Goal: Find specific page/section: Find specific page/section

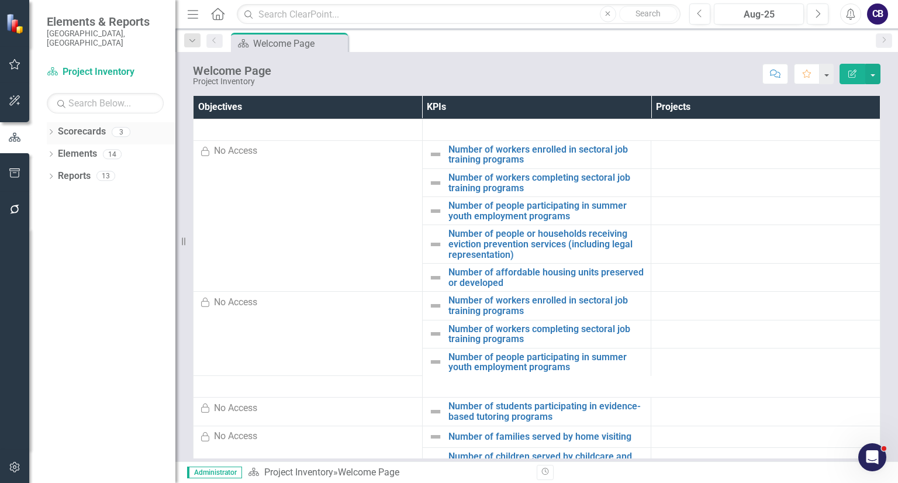
click at [49, 130] on icon "Dropdown" at bounding box center [51, 133] width 8 height 6
click at [70, 169] on link "Participatory Budgeting Scoring" at bounding box center [119, 175] width 111 height 13
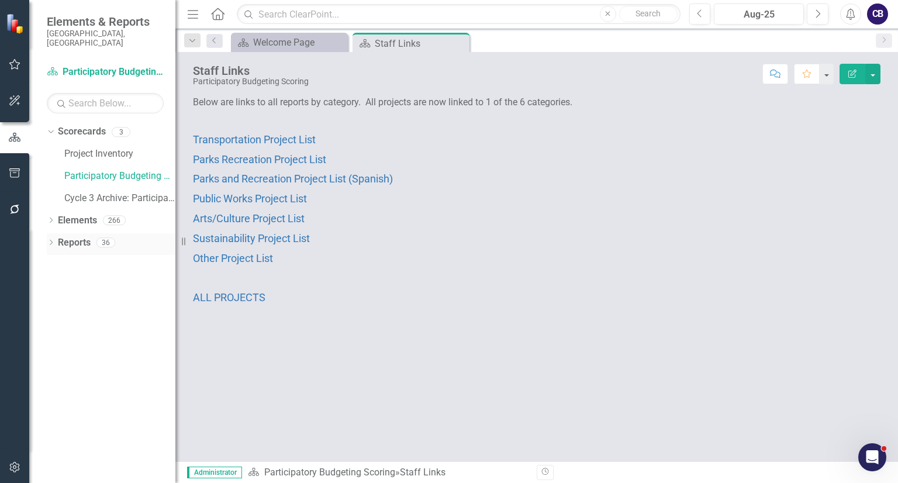
click at [49, 240] on icon "Dropdown" at bounding box center [51, 243] width 8 height 6
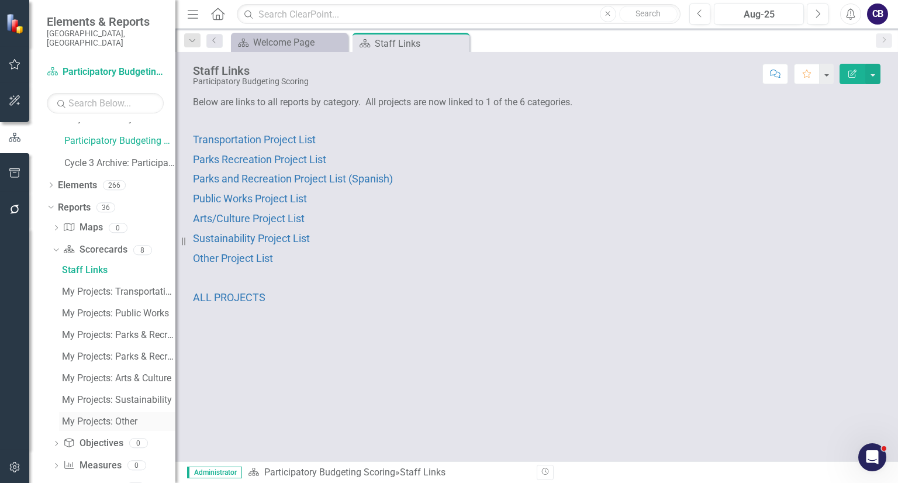
scroll to position [82, 0]
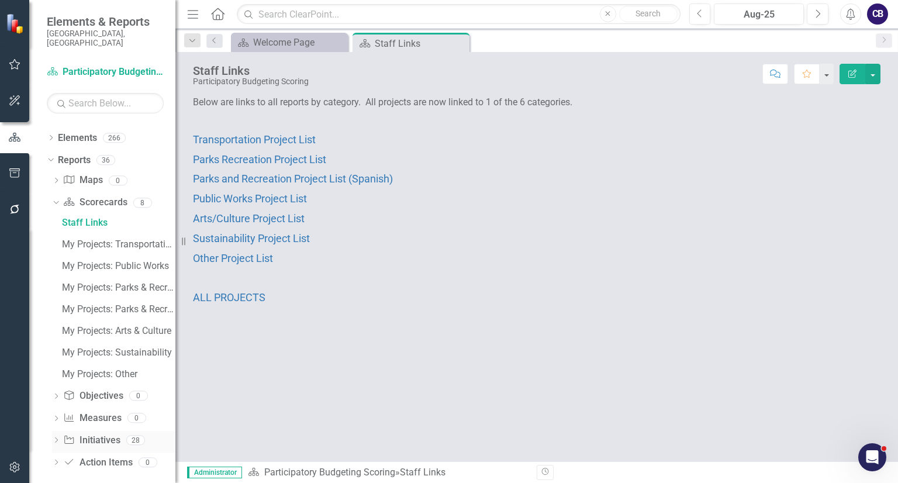
click at [109, 434] on link "Initiative Initiatives" at bounding box center [91, 440] width 57 height 13
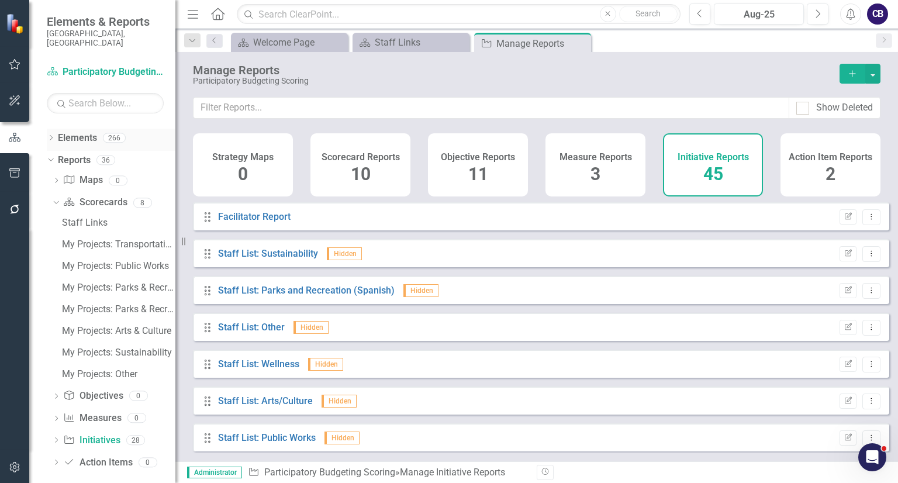
click at [97, 129] on div "Elements 266" at bounding box center [116, 140] width 117 height 22
click at [74, 131] on link "Elements" at bounding box center [77, 137] width 39 height 13
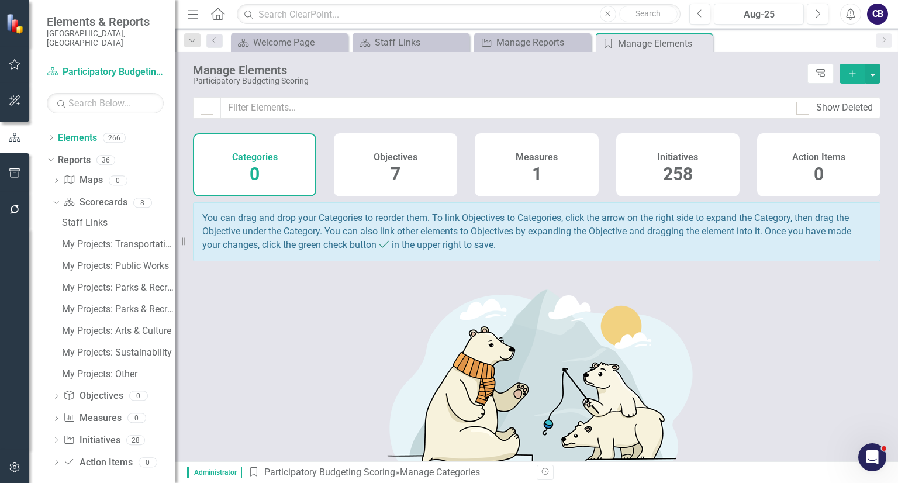
click at [663, 150] on div "Initiatives" at bounding box center [677, 155] width 41 height 13
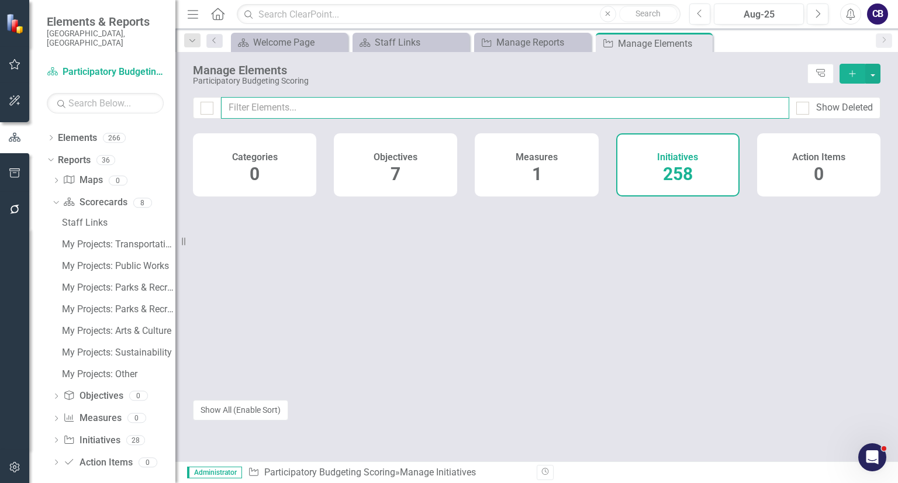
click at [650, 107] on input "text" at bounding box center [505, 108] width 568 height 22
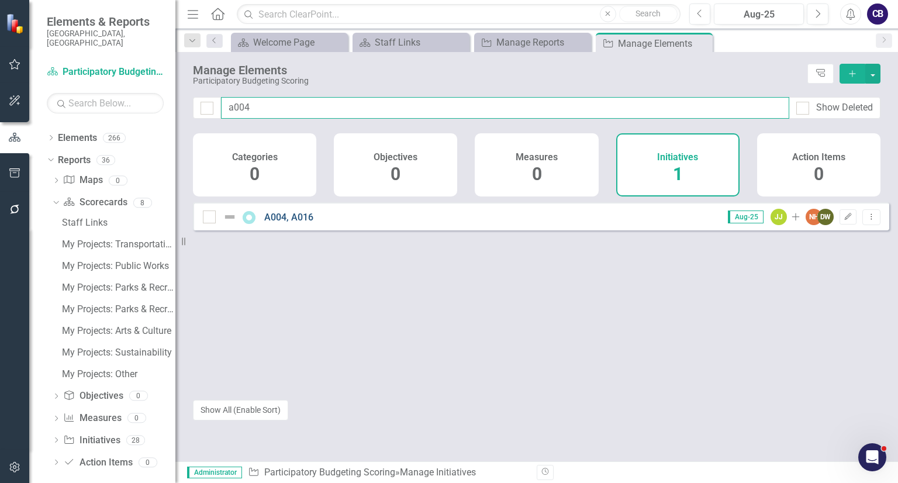
type input "a004"
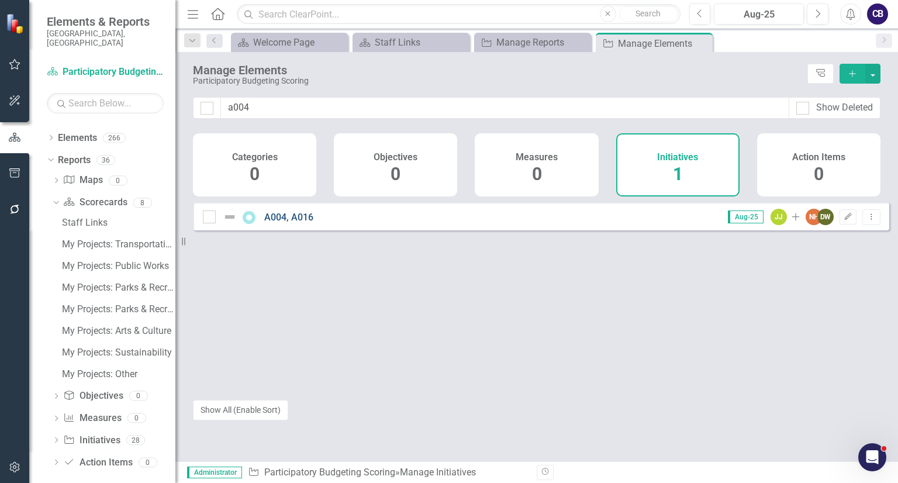
click at [293, 223] on link "A004, A016" at bounding box center [288, 217] width 49 height 11
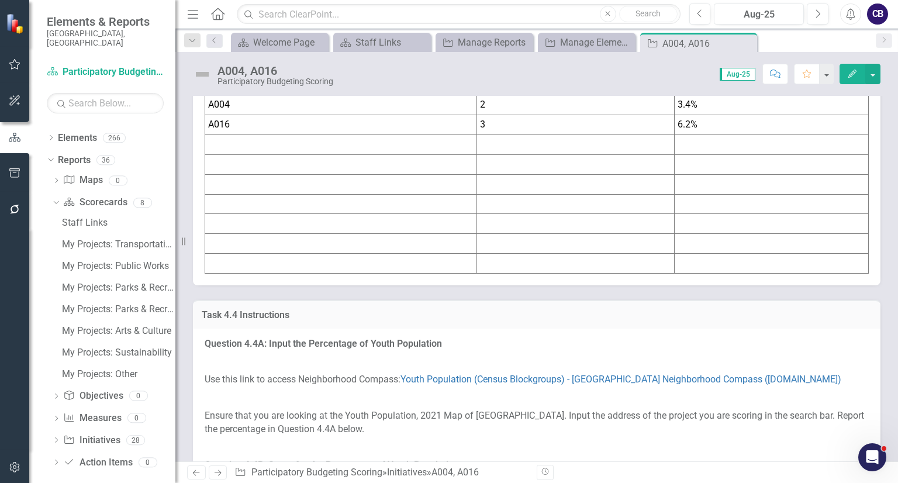
scroll to position [4472, 0]
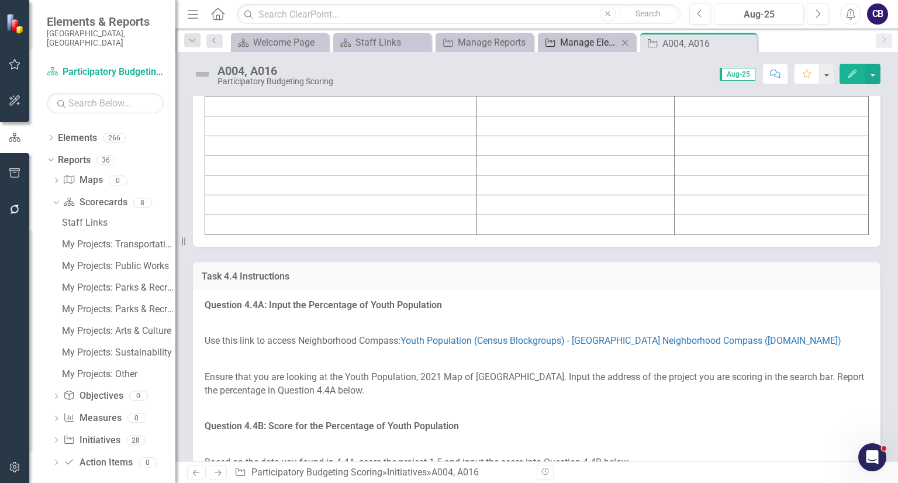
click at [594, 42] on div "Manage Elements" at bounding box center [589, 42] width 58 height 15
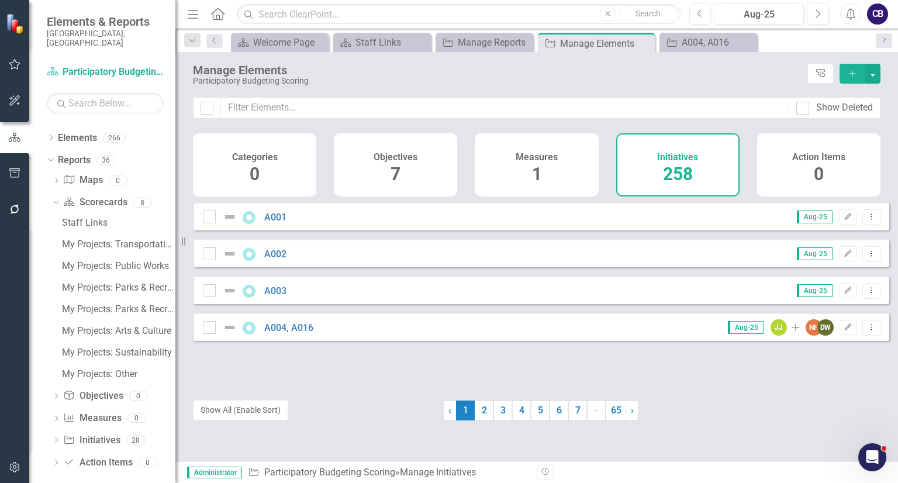
click at [591, 90] on div "Manage Elements Participatory Budgeting Scoring Tree Explorer Add" at bounding box center [536, 74] width 722 height 45
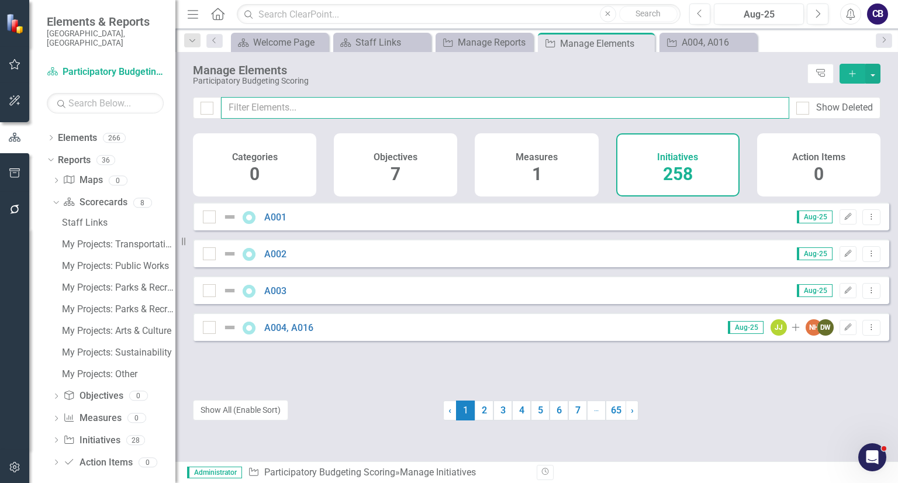
click at [567, 108] on input "text" at bounding box center [505, 108] width 568 height 22
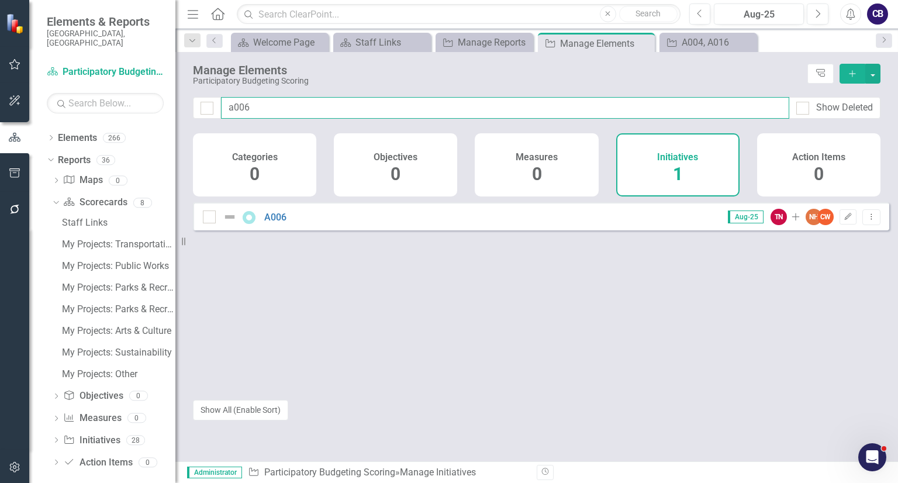
type input "a006"
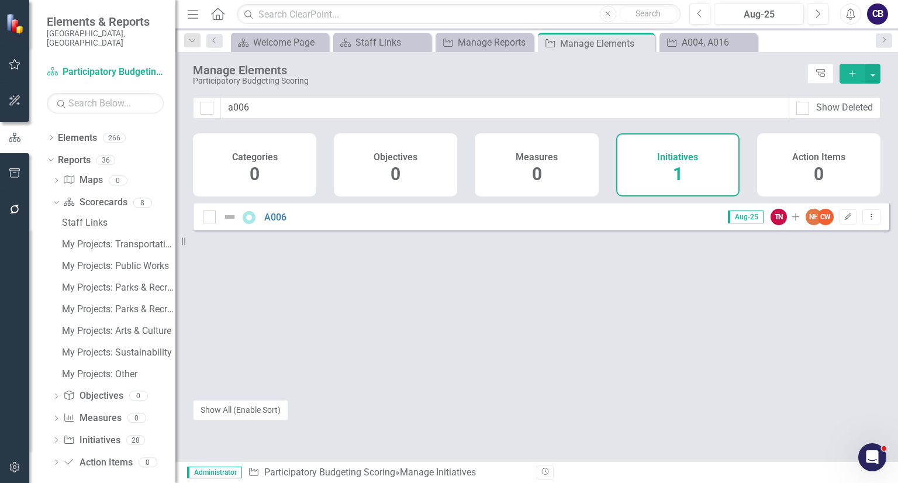
click at [313, 211] on div "A006 Aug-25 TN Add NH CW Edit Dropdown Menu" at bounding box center [541, 216] width 696 height 28
click at [276, 230] on div "A006 Aug-25 TN Add NH CW Edit Dropdown Menu" at bounding box center [541, 216] width 696 height 28
click at [272, 223] on link "A006" at bounding box center [275, 217] width 22 height 11
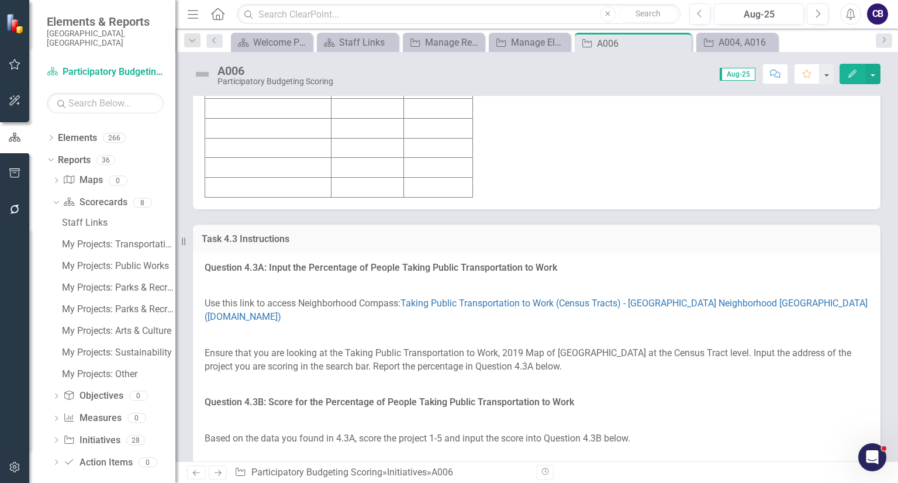
scroll to position [3988, 0]
click at [684, 41] on icon "Close" at bounding box center [680, 43] width 12 height 9
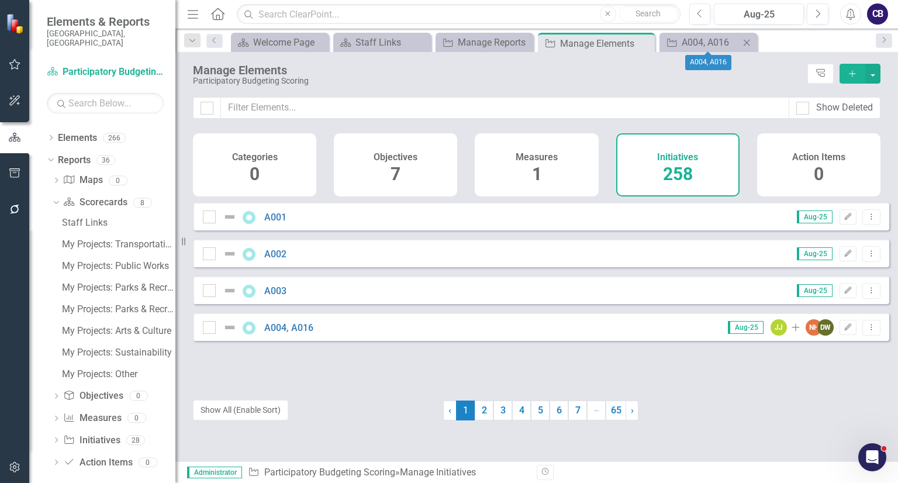
click at [747, 42] on icon "Close" at bounding box center [746, 42] width 12 height 9
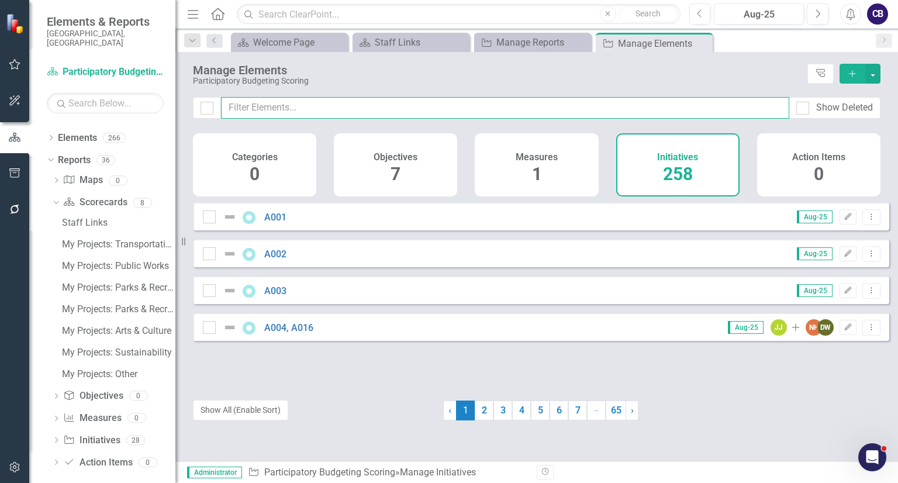
click at [550, 101] on input "text" at bounding box center [505, 108] width 568 height 22
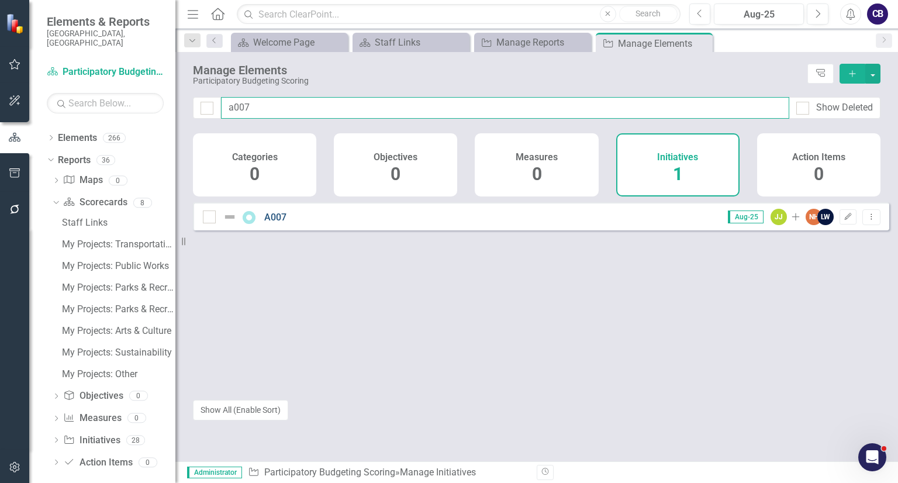
type input "a007"
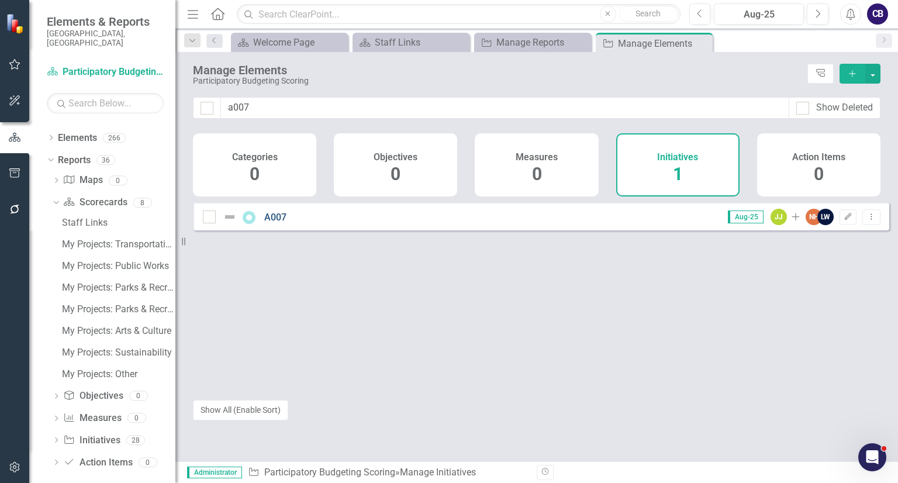
click at [282, 223] on link "A007" at bounding box center [275, 217] width 22 height 11
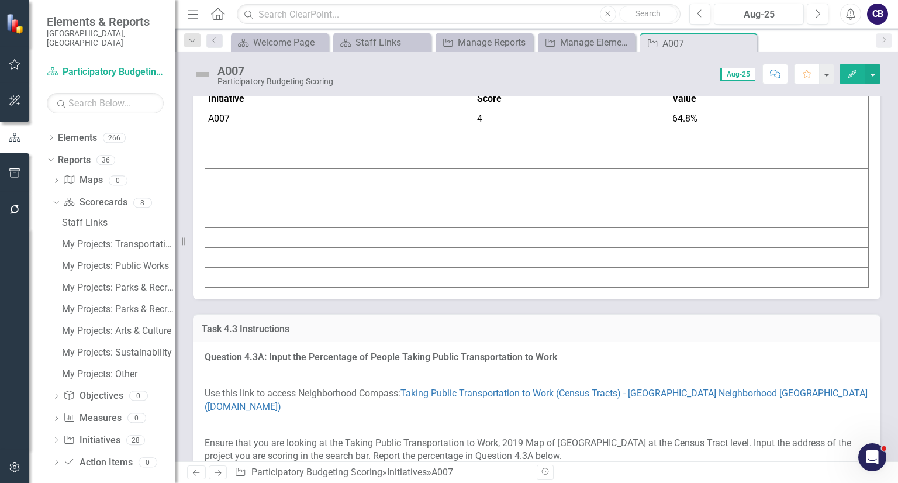
scroll to position [3754, 0]
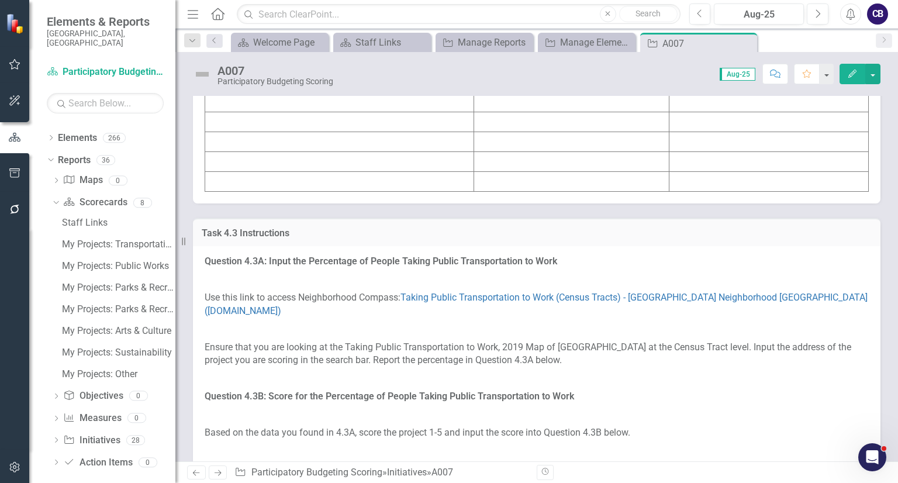
drag, startPoint x: 368, startPoint y: 265, endPoint x: 353, endPoint y: 337, distance: 73.9
click at [353, 191] on tbody "Initiative Score Value A007 4 64.8%" at bounding box center [536, 93] width 663 height 198
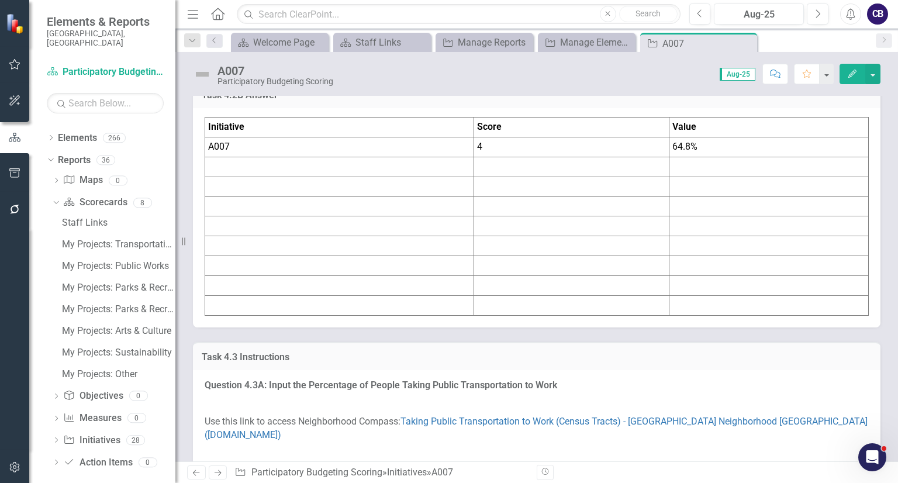
scroll to position [3629, 0]
click at [557, 39] on link "Initiative Manage Elements" at bounding box center [579, 42] width 77 height 15
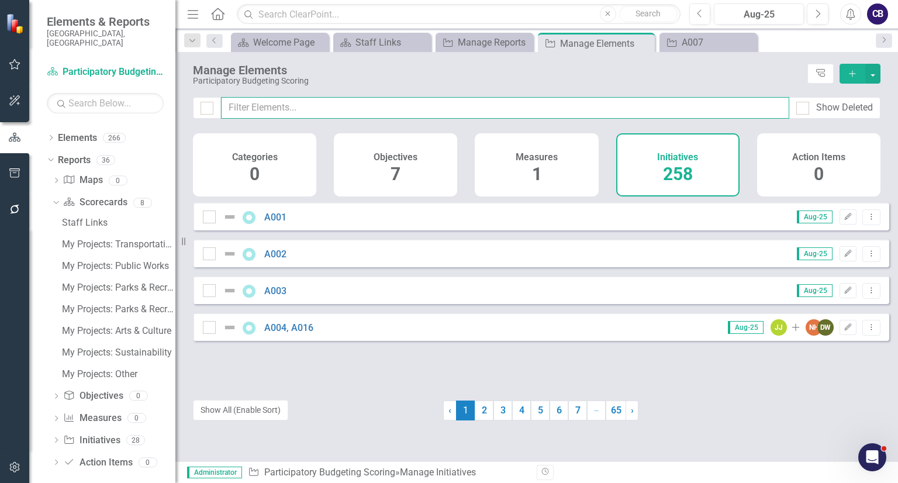
click at [407, 116] on input "text" at bounding box center [505, 108] width 568 height 22
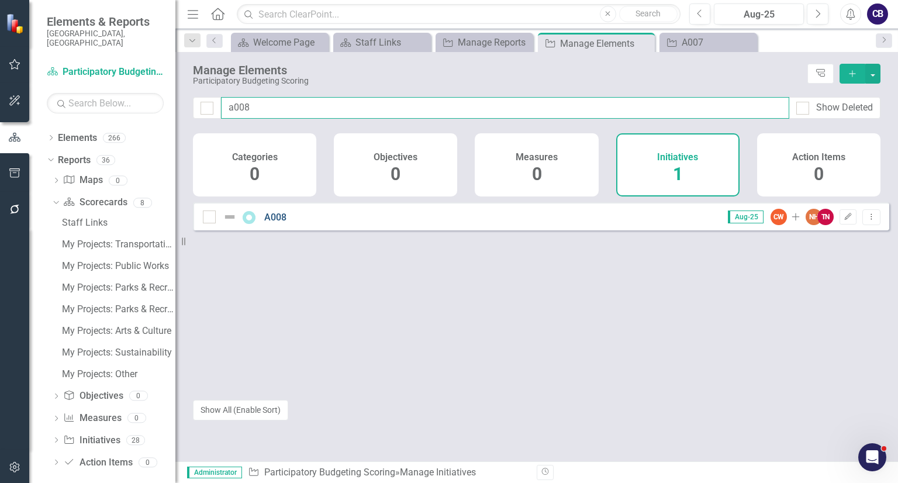
type input "a008"
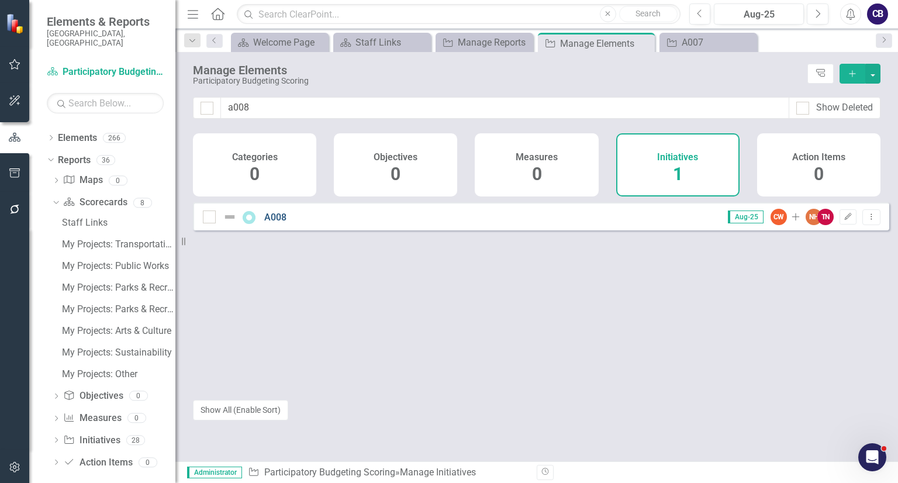
click at [280, 223] on link "A008" at bounding box center [275, 217] width 22 height 11
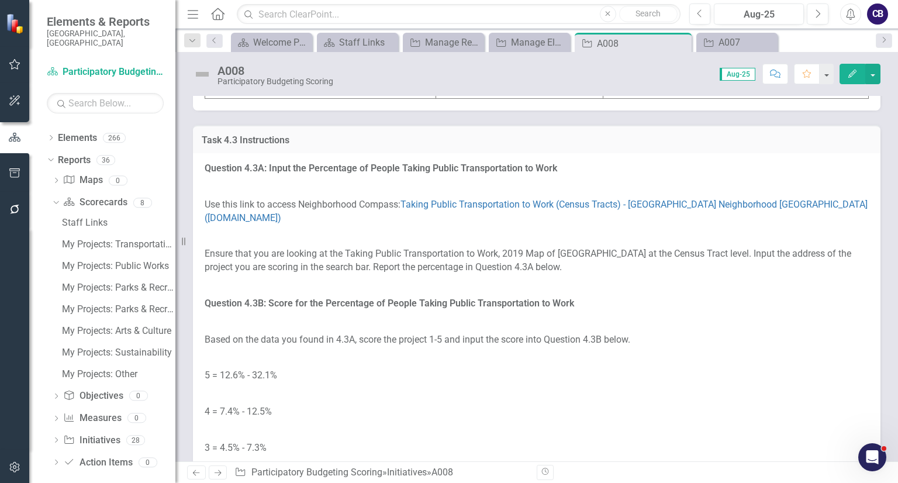
scroll to position [3966, 0]
